Goal: Task Accomplishment & Management: Complete application form

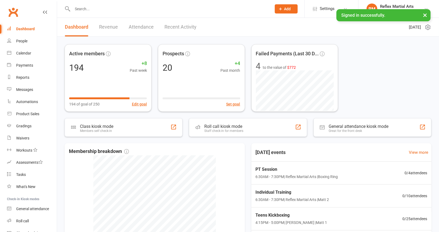
click at [169, 13] on div at bounding box center [166, 9] width 203 height 18
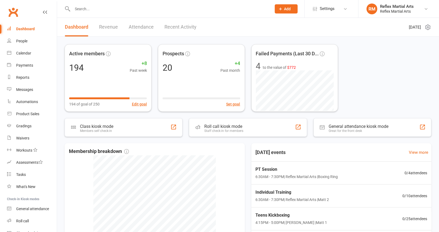
click at [148, 13] on div at bounding box center [166, 9] width 203 height 18
click at [115, 11] on input "text" at bounding box center [169, 9] width 197 height 8
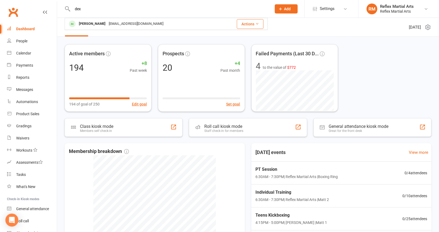
type input "dex"
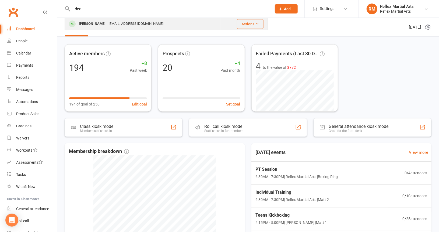
click at [121, 21] on div "[EMAIL_ADDRESS][DOMAIN_NAME]" at bounding box center [136, 24] width 58 height 8
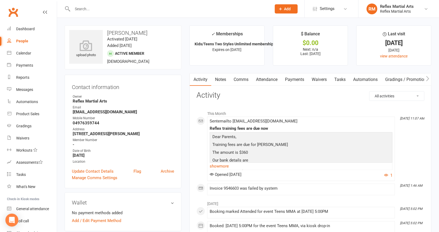
click at [299, 79] on link "Payments" at bounding box center [294, 79] width 27 height 12
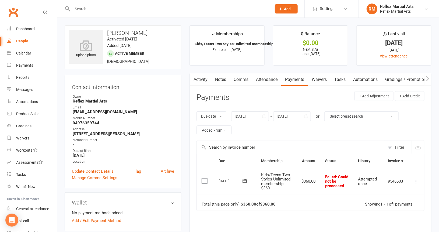
click at [415, 179] on icon at bounding box center [416, 181] width 5 height 5
click at [406, 197] on link "Mark as Paid (POS)" at bounding box center [392, 202] width 53 height 11
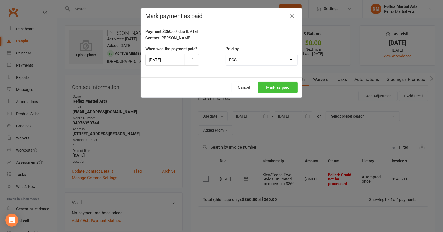
click at [276, 85] on button "Mark as paid" at bounding box center [278, 87] width 40 height 11
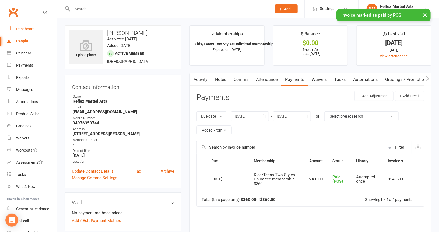
click at [32, 30] on div "Dashboard" at bounding box center [25, 29] width 19 height 4
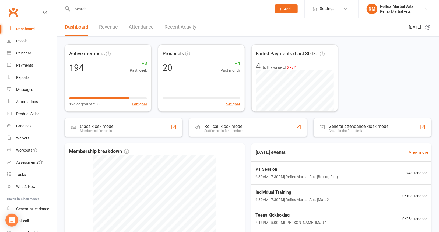
click at [290, 7] on span "Add" at bounding box center [287, 9] width 7 height 4
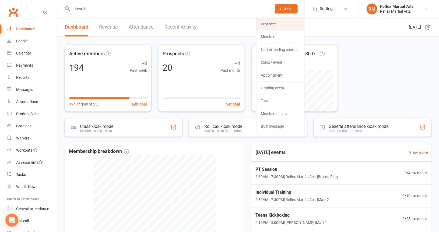
click at [278, 25] on link "Prospect" at bounding box center [281, 24] width 48 height 12
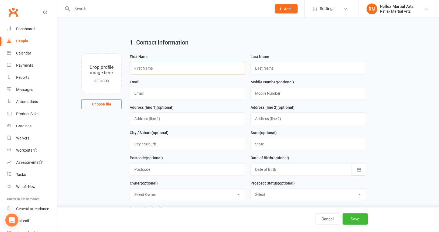
click at [184, 68] on input "text" at bounding box center [188, 68] width 116 height 12
type input "blayke"
click at [270, 71] on input "text" at bounding box center [309, 68] width 116 height 12
type input "[PERSON_NAME]"
click at [206, 94] on input "text" at bounding box center [188, 93] width 116 height 12
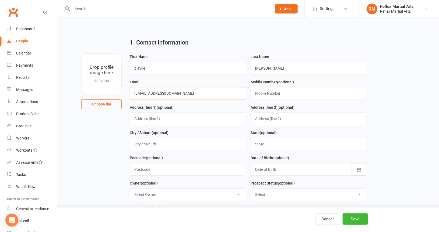
type input "[EMAIL_ADDRESS][DOMAIN_NAME]"
click at [271, 93] on input "text" at bounding box center [309, 93] width 116 height 12
type input "0480363490"
click at [222, 121] on input "text" at bounding box center [188, 118] width 116 height 12
type input "3 lara place [GEOGRAPHIC_DATA]"
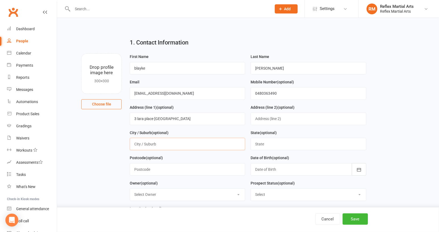
click at [155, 144] on input "text" at bounding box center [188, 144] width 116 height 12
type input "Figtree"
click at [264, 144] on input "text" at bounding box center [309, 144] width 116 height 12
type input "[GEOGRAPHIC_DATA]"
click at [195, 168] on input "text" at bounding box center [188, 169] width 116 height 12
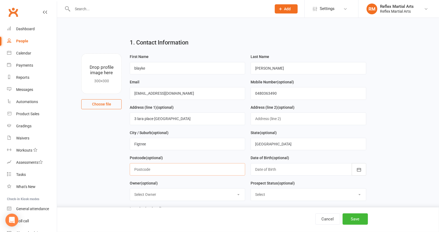
type input "2500"
click at [262, 169] on div at bounding box center [309, 169] width 116 height 12
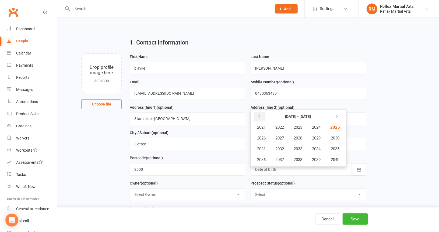
click at [260, 116] on icon "button" at bounding box center [259, 116] width 4 height 4
click at [282, 113] on button "[DATE] - [DATE]" at bounding box center [298, 116] width 54 height 10
click at [337, 112] on button "button" at bounding box center [337, 116] width 12 height 10
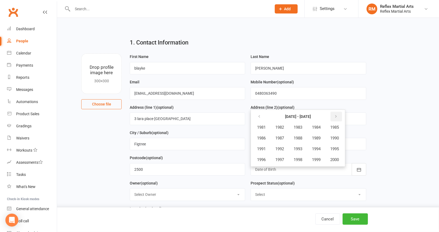
click at [337, 112] on button "button" at bounding box center [337, 116] width 12 height 10
click at [318, 135] on span "2009" at bounding box center [316, 137] width 9 height 5
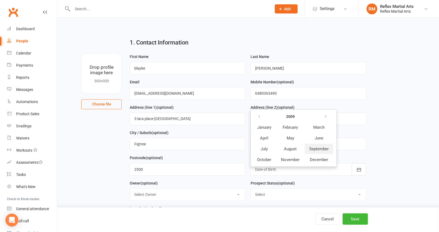
click at [312, 144] on button "September" at bounding box center [319, 149] width 29 height 10
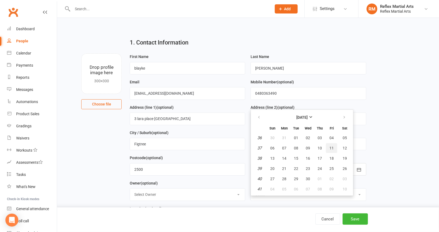
click at [330, 146] on span "11" at bounding box center [332, 148] width 4 height 4
type input "[DATE]"
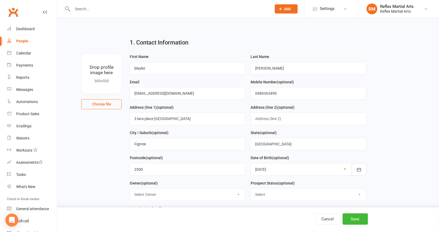
click at [155, 193] on select "Select Owner [PERSON_NAME] Reflex Martial Arts [PERSON_NAME] [PERSON_NAME] [PER…" at bounding box center [187, 194] width 115 height 12
drag, startPoint x: 99, startPoint y: 167, endPoint x: 103, endPoint y: 165, distance: 4.9
click at [99, 167] on main "1. Contact Information Drop profile image here 300×300 Choose file First Name b…" at bounding box center [248, 177] width 367 height 286
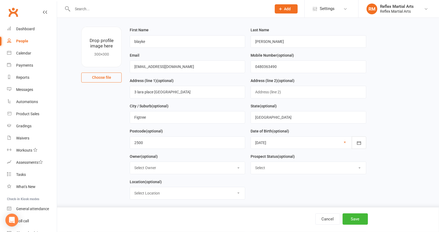
scroll to position [27, 0]
click at [272, 165] on select "Select Initial Contact Follow-up Call Follow-up Email Almost Ready Not Ready No…" at bounding box center [308, 167] width 115 height 12
click at [390, 157] on main "1. Contact Information Drop profile image here 300×300 Choose file First Name b…" at bounding box center [248, 150] width 367 height 286
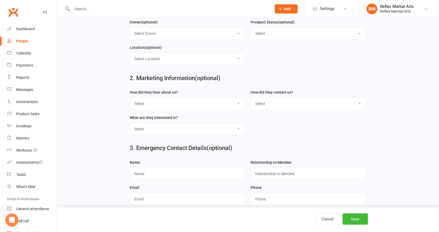
scroll to position [162, 0]
click at [183, 101] on select "Select Google Through A Friend Poster Magazine Walk by Letter Box Drop Facebook" at bounding box center [187, 103] width 115 height 12
select select "Through A Friend"
click at [130, 97] on select "Select Google Through A Friend Poster Magazine Walk by Letter Box Drop Facebook" at bounding box center [187, 103] width 115 height 12
click at [275, 102] on select "Select Phone Email In-Facility" at bounding box center [308, 103] width 115 height 12
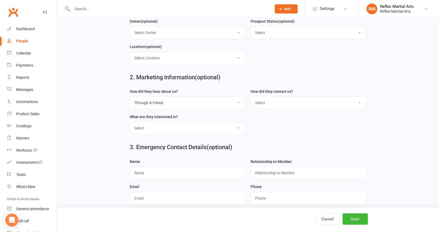
select select "Phone"
click at [251, 97] on select "Select Phone Email In-Facility" at bounding box center [308, 103] width 115 height 12
click at [202, 128] on select "Select Classes Personal Training Weight Loss Body Building De-Stressing Diet/Fo…" at bounding box center [187, 128] width 115 height 12
click at [130, 122] on select "Select Classes Personal Training Weight Loss Body Building De-Stressing Diet/Fo…" at bounding box center [187, 128] width 115 height 12
click at [156, 130] on select "Select Classes Personal Training Weight Loss Body Building De-Stressing Diet/Fo…" at bounding box center [187, 128] width 115 height 12
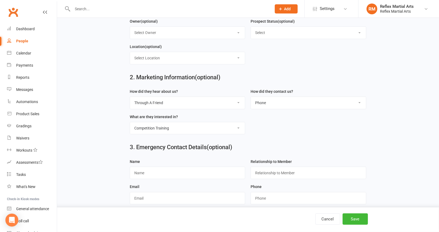
select select "Classes"
click at [130, 122] on select "Select Classes Personal Training Weight Loss Body Building De-Stressing Diet/Fo…" at bounding box center [187, 128] width 115 height 12
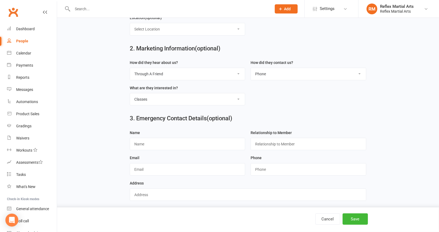
scroll to position [191, 0]
click at [277, 139] on input "text" at bounding box center [309, 143] width 116 height 12
click at [155, 141] on input "text" at bounding box center [188, 143] width 116 height 12
type input "hayley"
click at [264, 143] on input "text" at bounding box center [309, 143] width 116 height 12
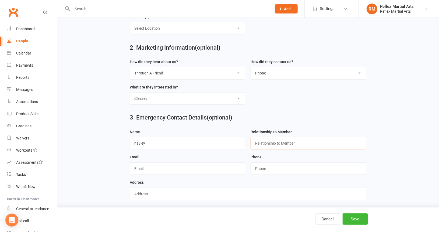
type input "Mother"
click at [198, 164] on input "text" at bounding box center [188, 168] width 116 height 12
type input "[EMAIL_ADDRESS][DOMAIN_NAME]"
click at [267, 166] on input "string" at bounding box center [309, 168] width 116 height 12
type input "0404470951"
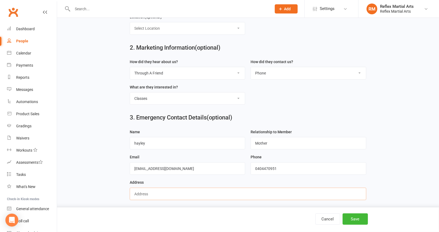
click at [221, 190] on input "text" at bounding box center [248, 193] width 237 height 12
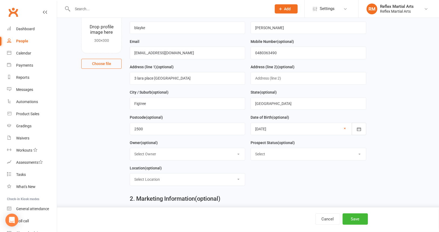
scroll to position [54, 0]
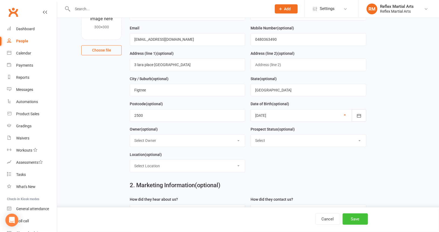
type input "3 lara place [GEOGRAPHIC_DATA]"
click at [356, 217] on button "Save" at bounding box center [355, 218] width 25 height 11
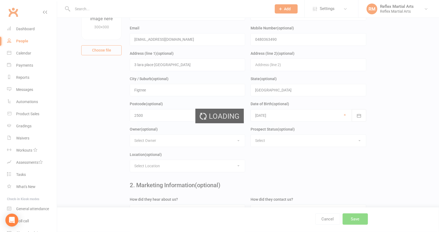
scroll to position [0, 0]
